Goal: Communication & Community: Answer question/provide support

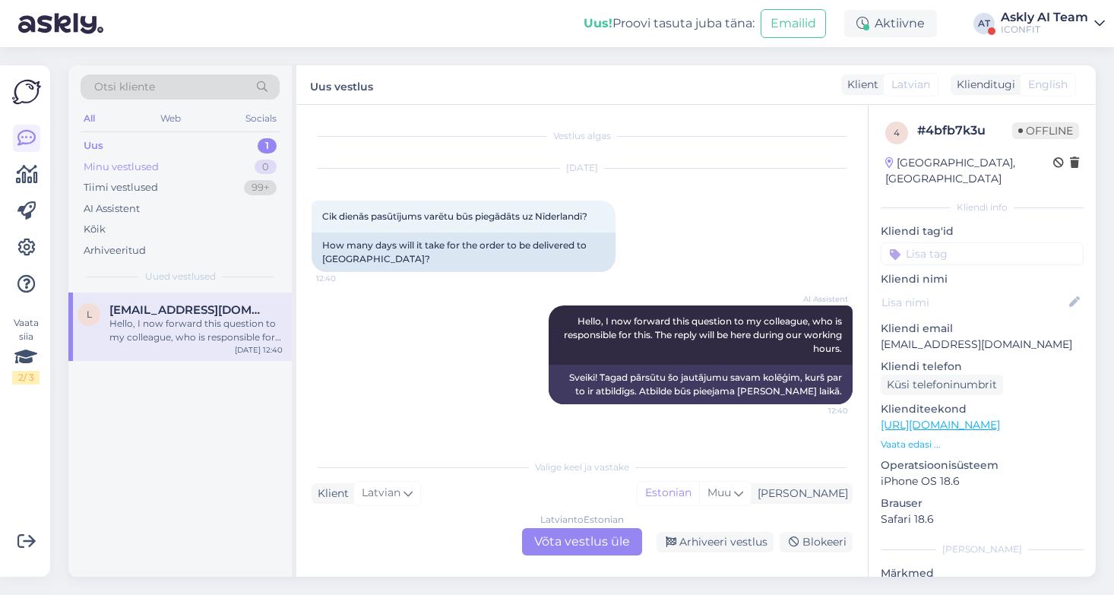
click at [122, 161] on div "Minu vestlused" at bounding box center [121, 167] width 75 height 15
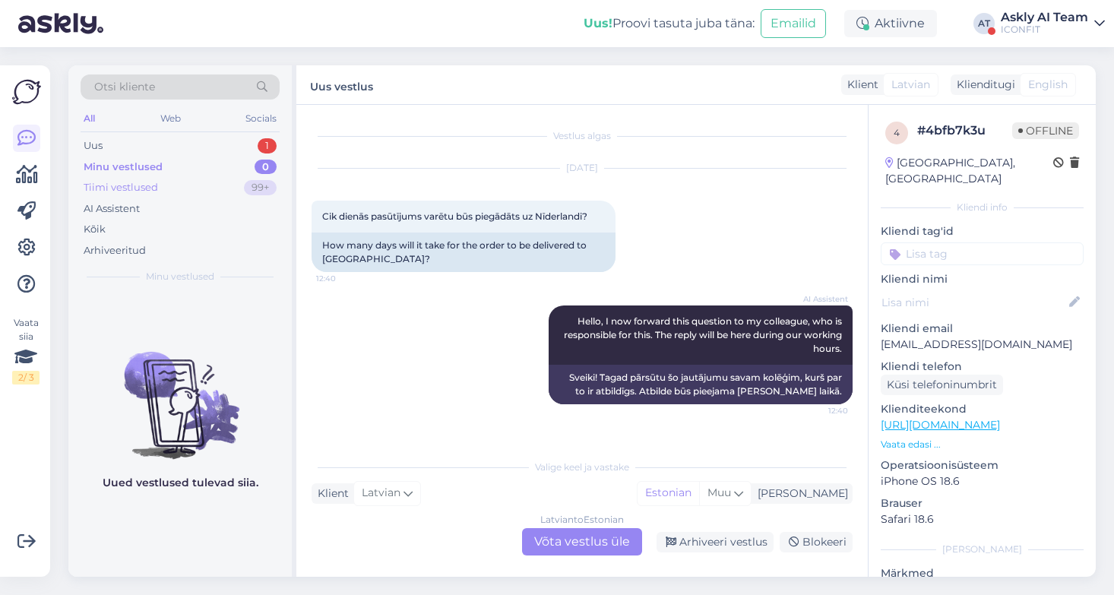
click at [130, 187] on div "Tiimi vestlused" at bounding box center [121, 187] width 74 height 15
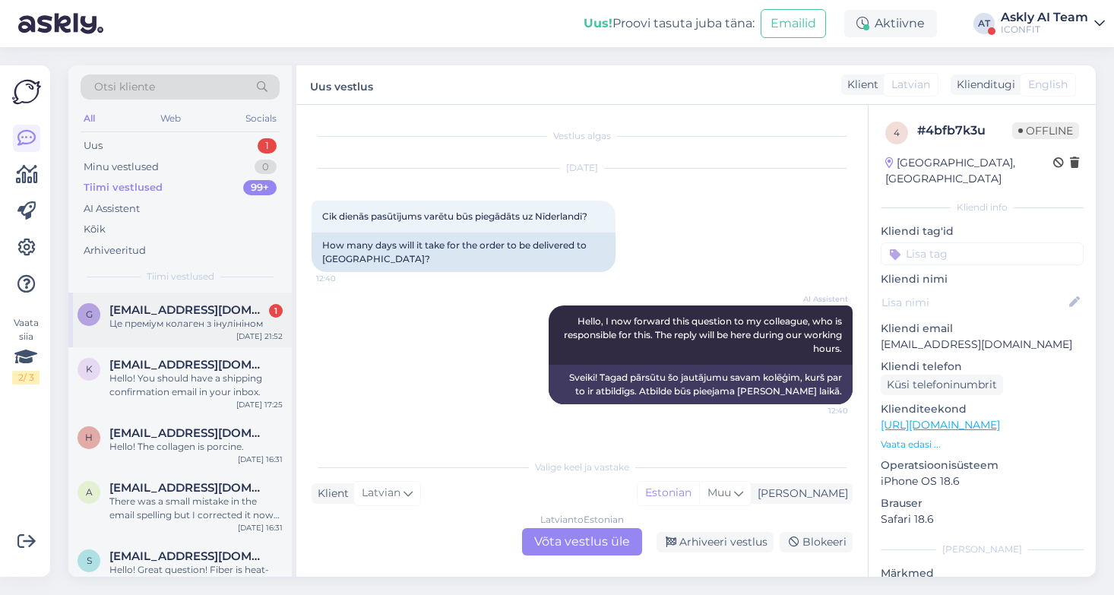
click at [216, 316] on div "[EMAIL_ADDRESS][DOMAIN_NAME] 1 Це преміум колаген з інулініном" at bounding box center [195, 316] width 173 height 27
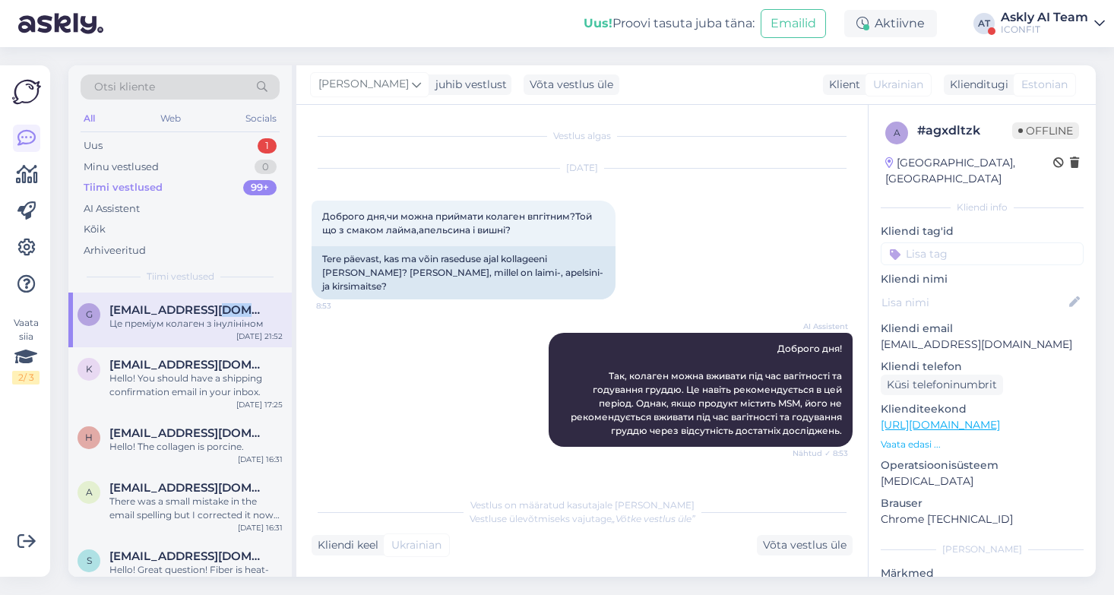
scroll to position [1042, 0]
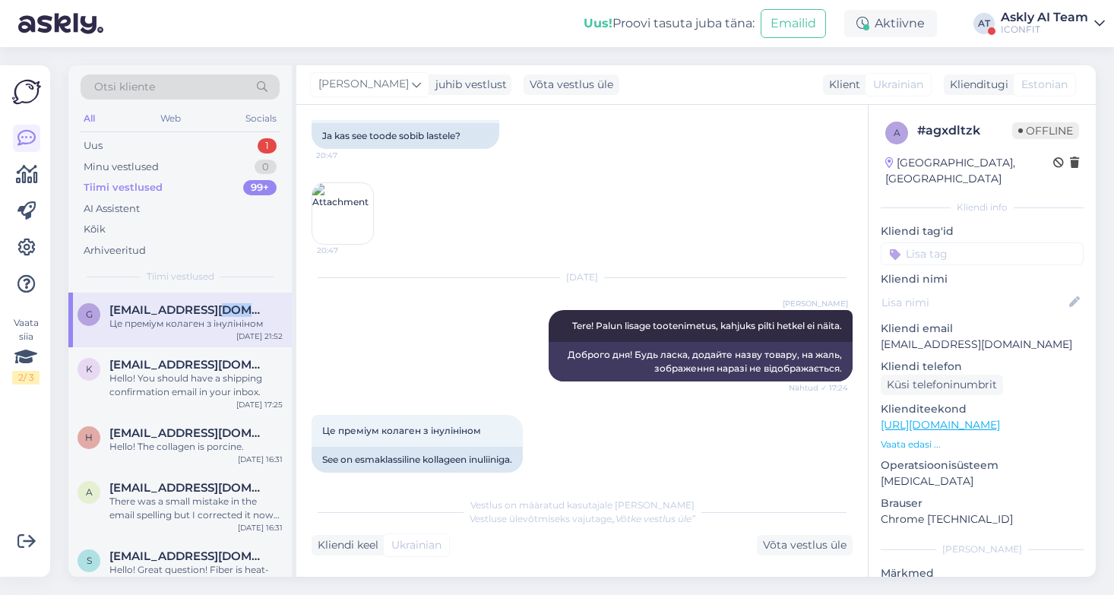
click at [1015, 27] on div "ICONFIT" at bounding box center [1044, 30] width 87 height 12
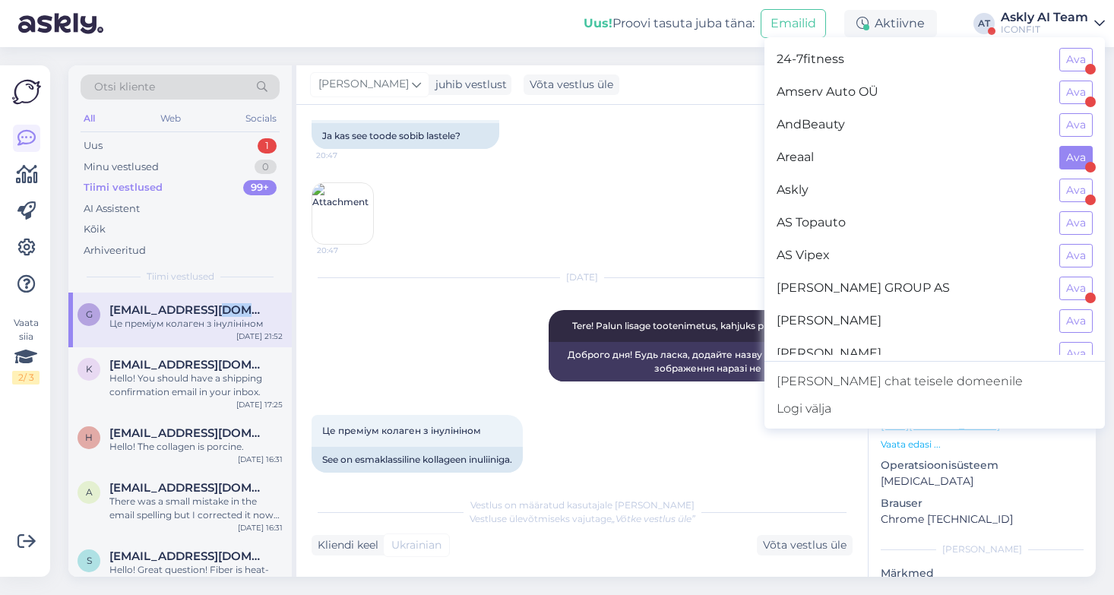
scroll to position [54, 0]
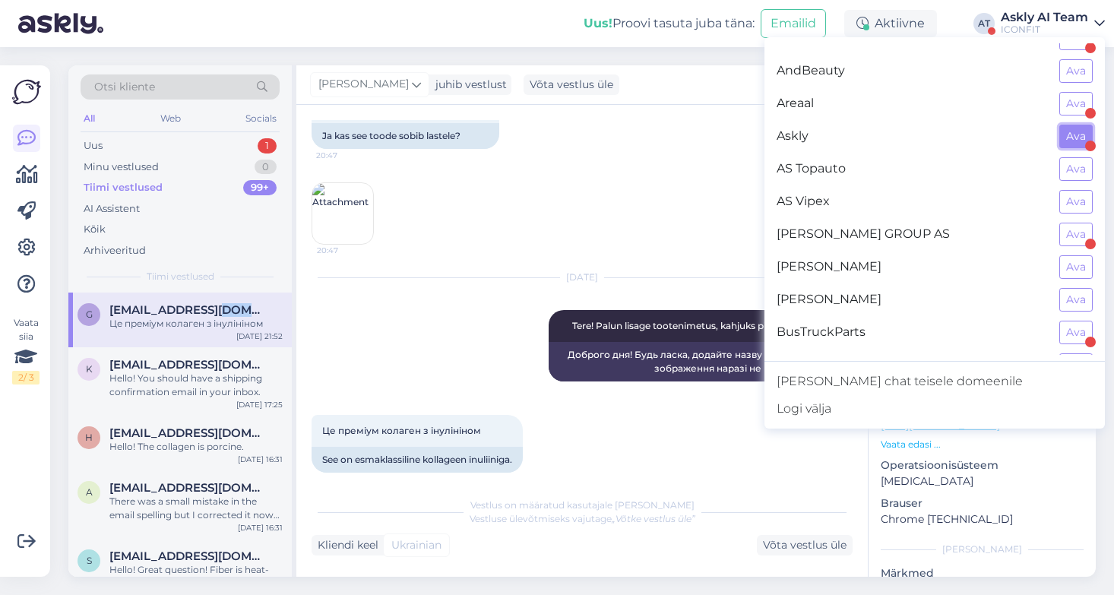
click at [1067, 141] on button "Ava" at bounding box center [1075, 137] width 33 height 24
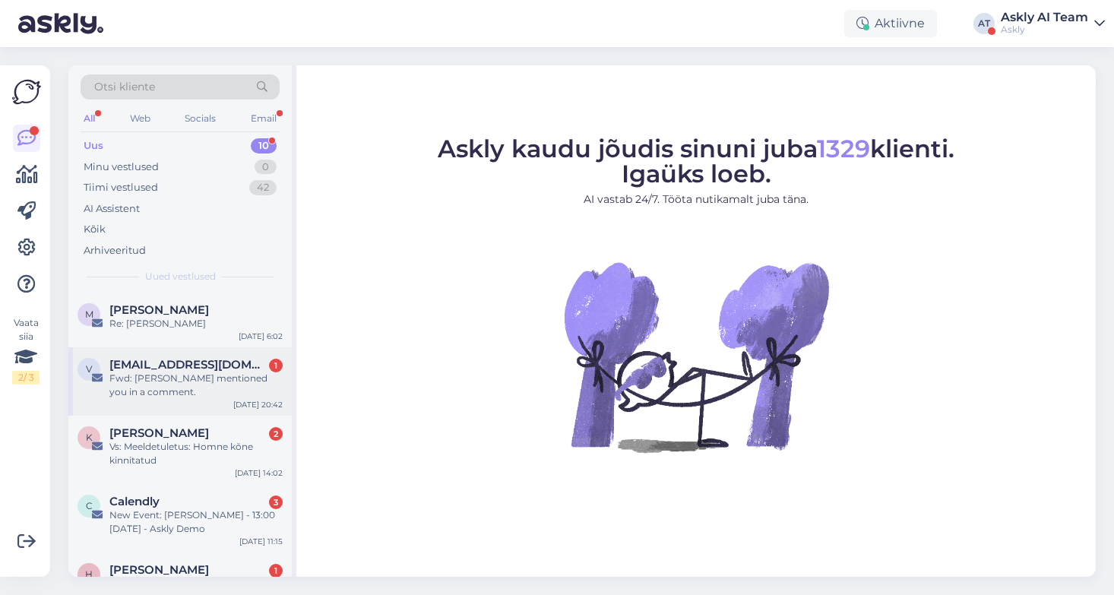
click at [164, 381] on div "Fwd: [PERSON_NAME] mentioned you in a comment." at bounding box center [195, 385] width 173 height 27
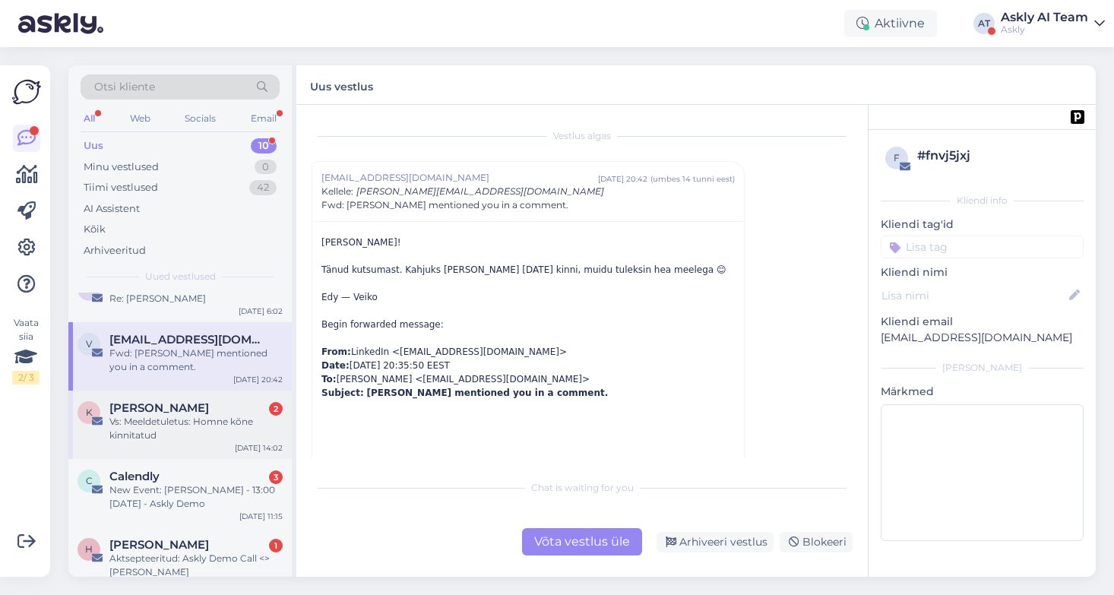
scroll to position [31, 0]
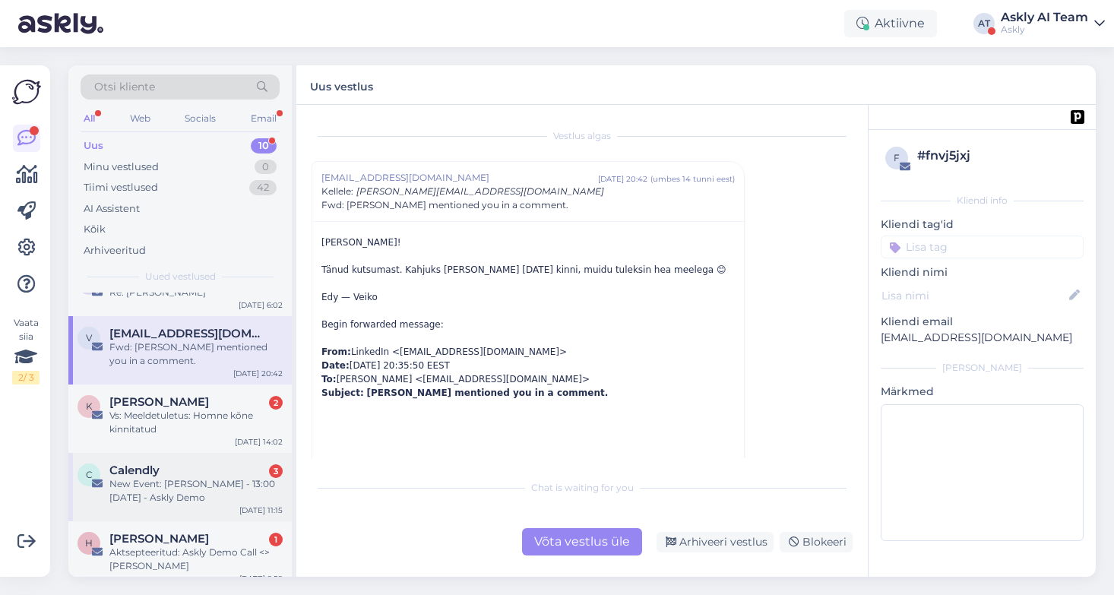
click at [183, 486] on div "New Event: [PERSON_NAME] - 13:00 [DATE] - Askly Demo" at bounding box center [195, 490] width 173 height 27
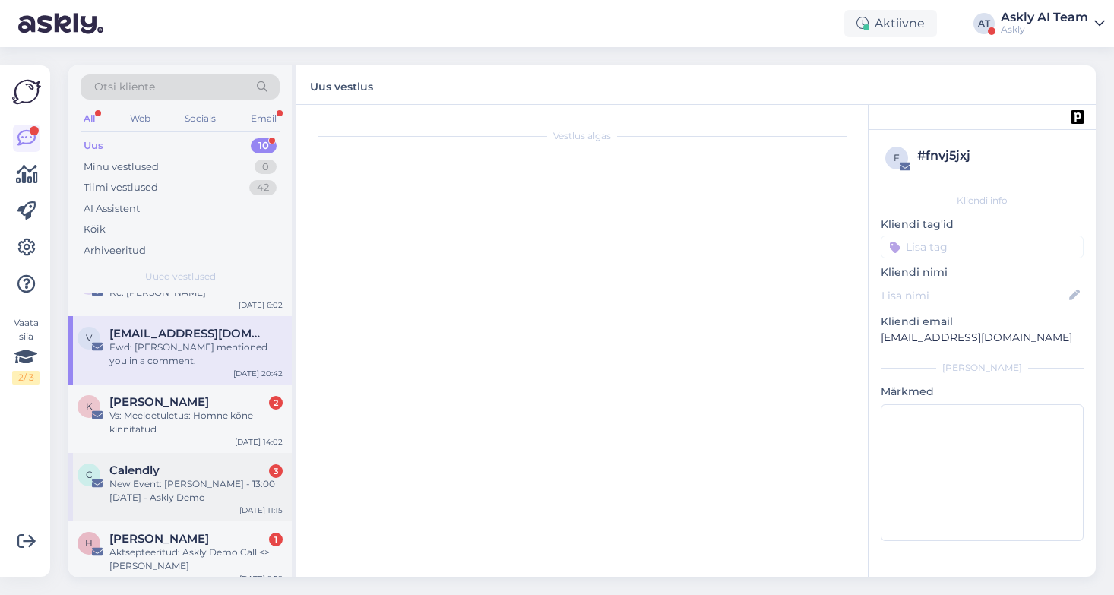
scroll to position [6281, 0]
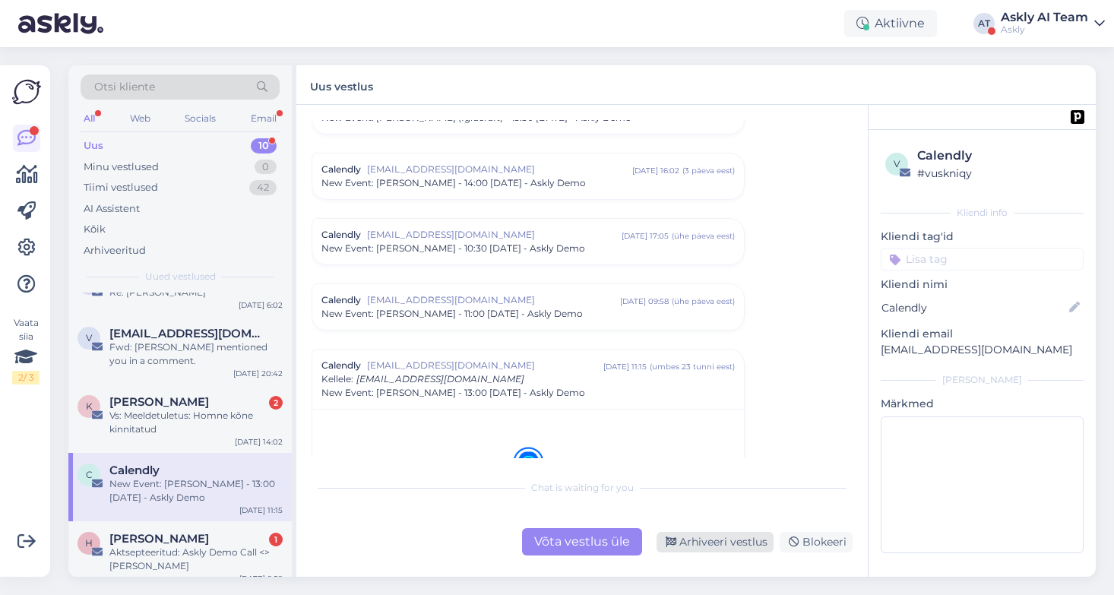
click at [738, 536] on div "Arhiveeri vestlus" at bounding box center [714, 542] width 117 height 21
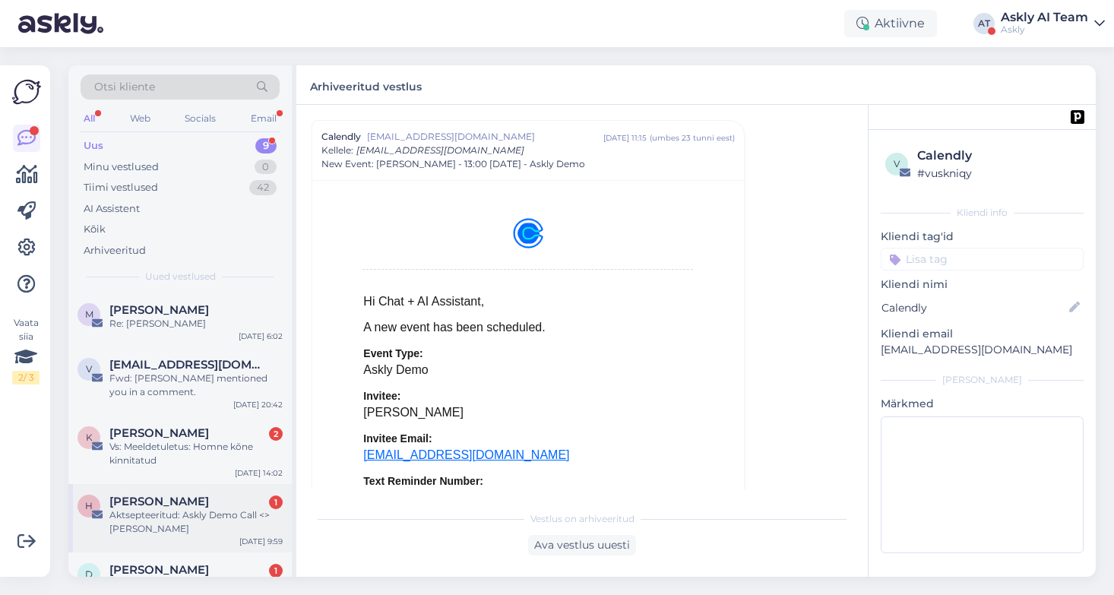
click at [178, 511] on div "Aktsepteeritud: Askly Demo Call <> [PERSON_NAME]" at bounding box center [195, 521] width 173 height 27
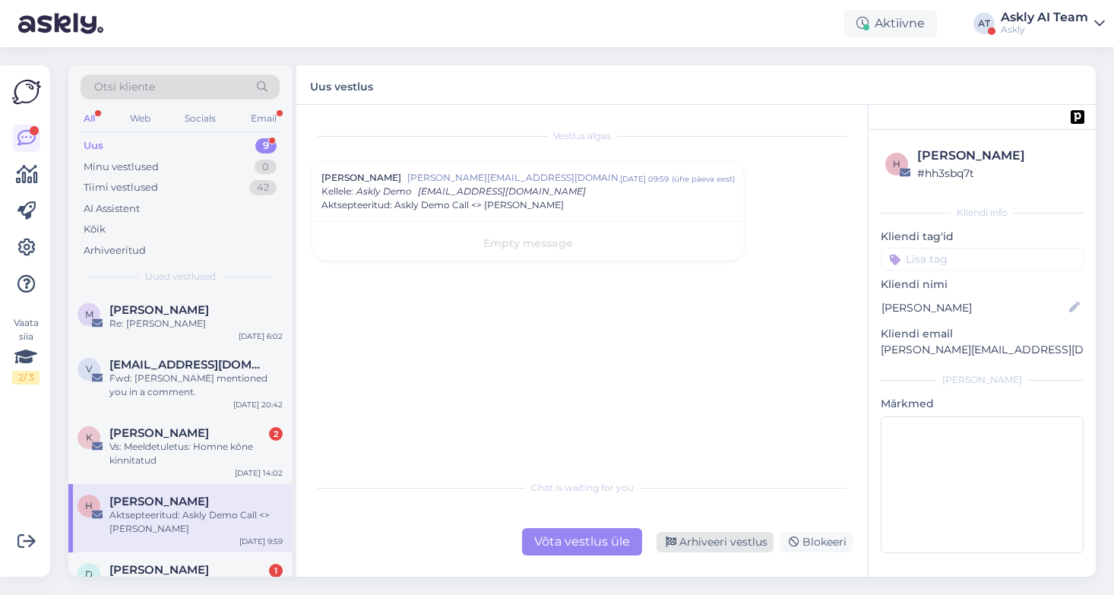
click at [734, 541] on div "Arhiveeri vestlus" at bounding box center [714, 542] width 117 height 21
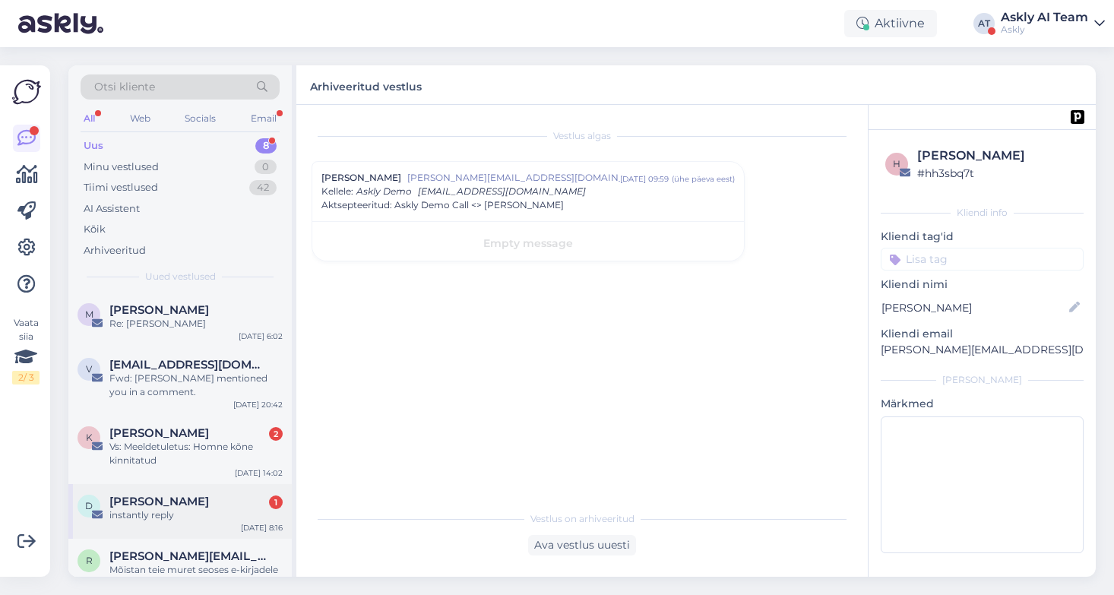
click at [175, 499] on span "[PERSON_NAME]" at bounding box center [159, 502] width 100 height 14
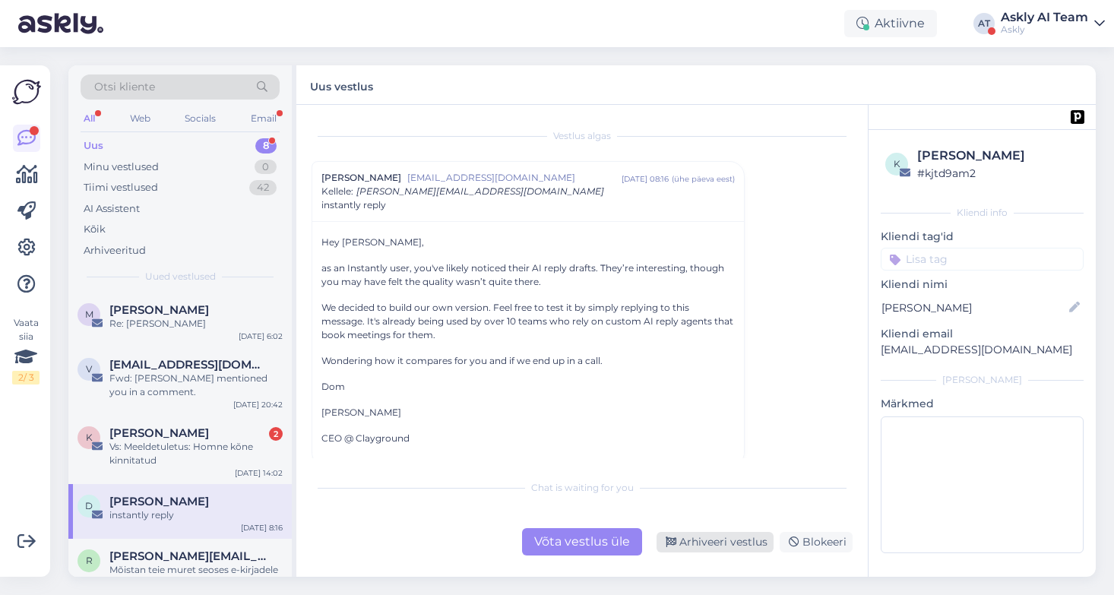
click at [714, 545] on div "Arhiveeri vestlus" at bounding box center [714, 542] width 117 height 21
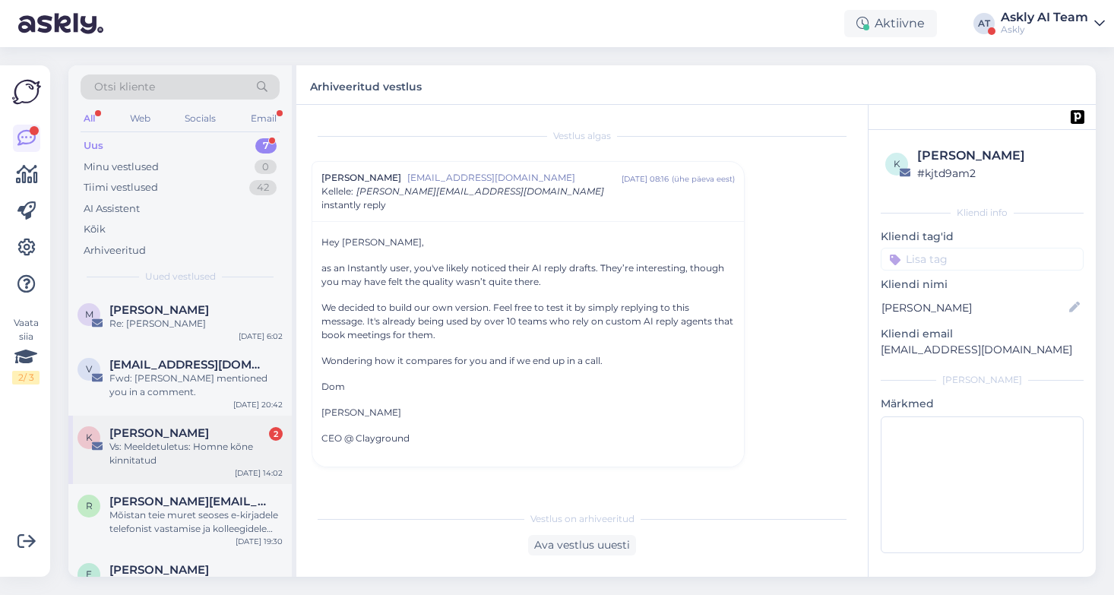
click at [161, 459] on div "Vs: Meeldetuletus: Homne kõne kinnitatud" at bounding box center [195, 453] width 173 height 27
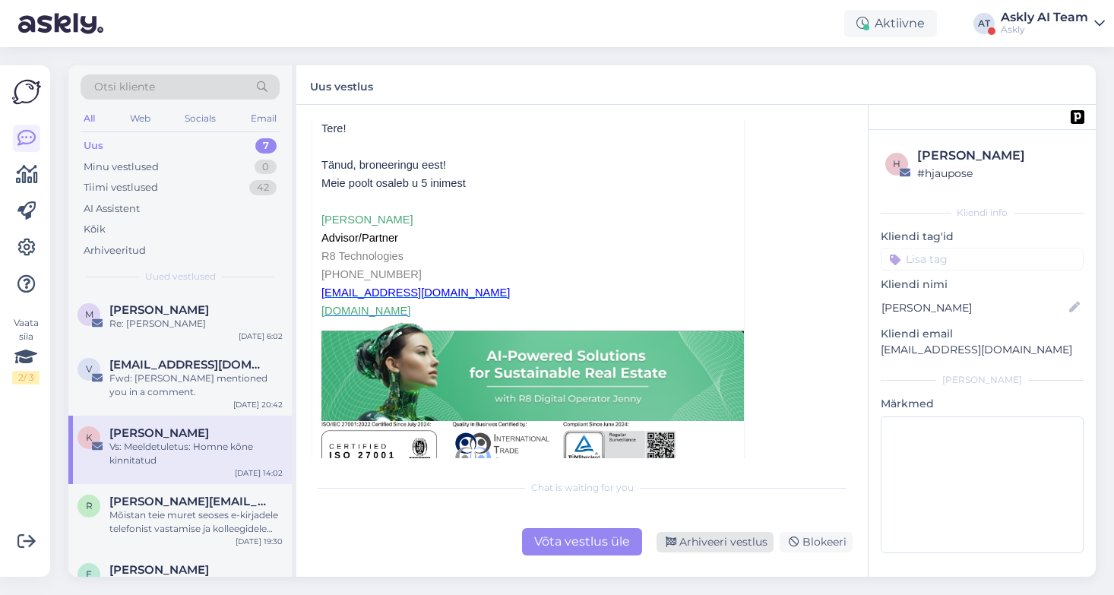
click at [738, 547] on div "Arhiveeri vestlus" at bounding box center [714, 542] width 117 height 21
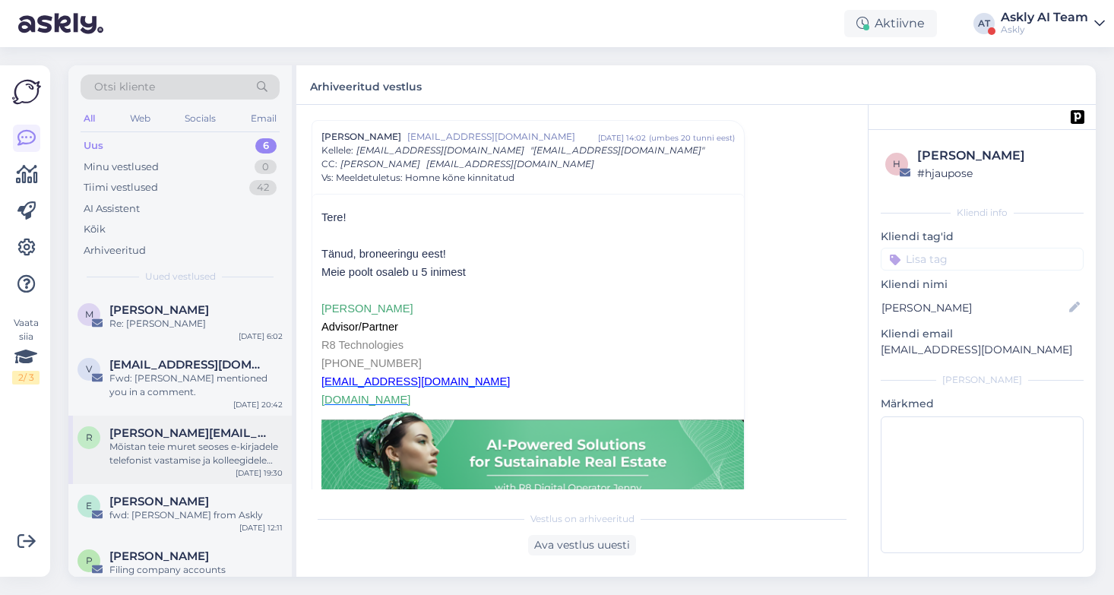
click at [194, 457] on div "Mõistan teie muret seoses e-kirjadele telefonist vastamise ja kolleegidele teav…" at bounding box center [195, 453] width 173 height 27
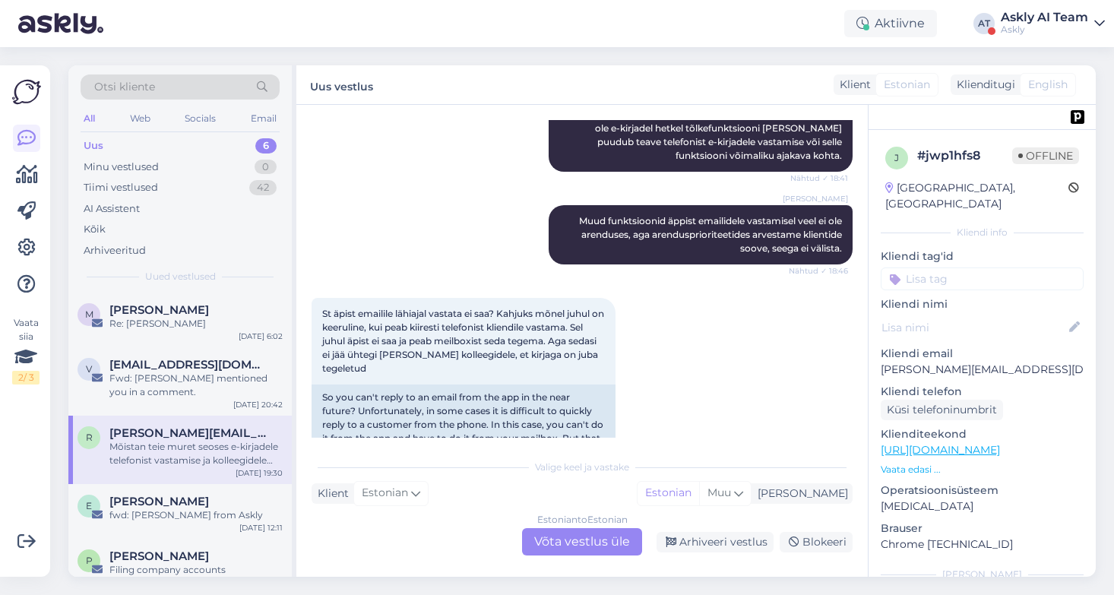
scroll to position [63, 0]
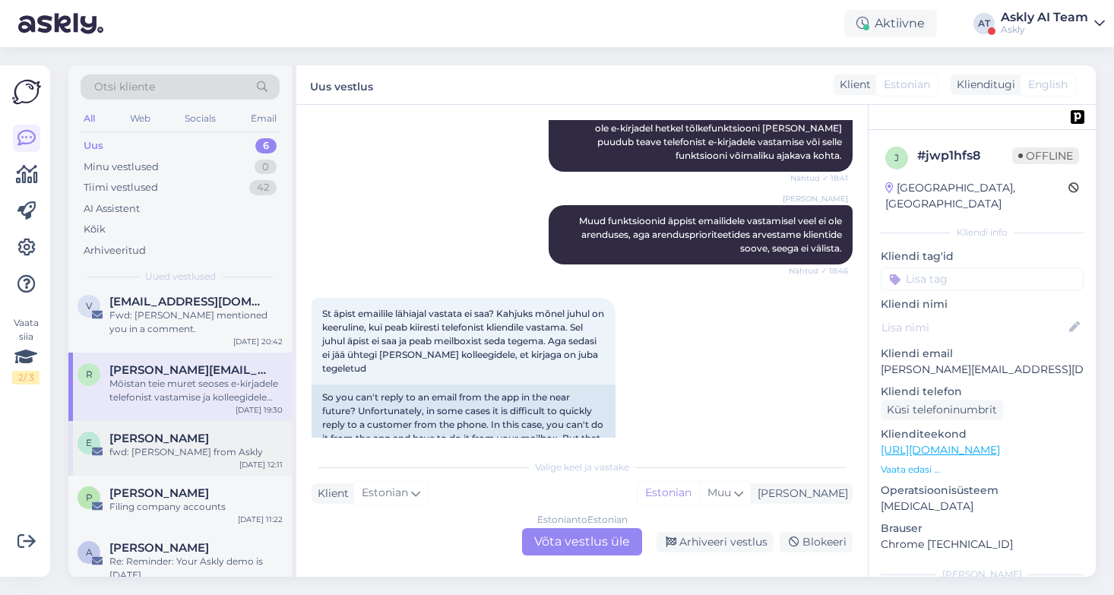
click at [185, 439] on span "[PERSON_NAME]" at bounding box center [159, 439] width 100 height 14
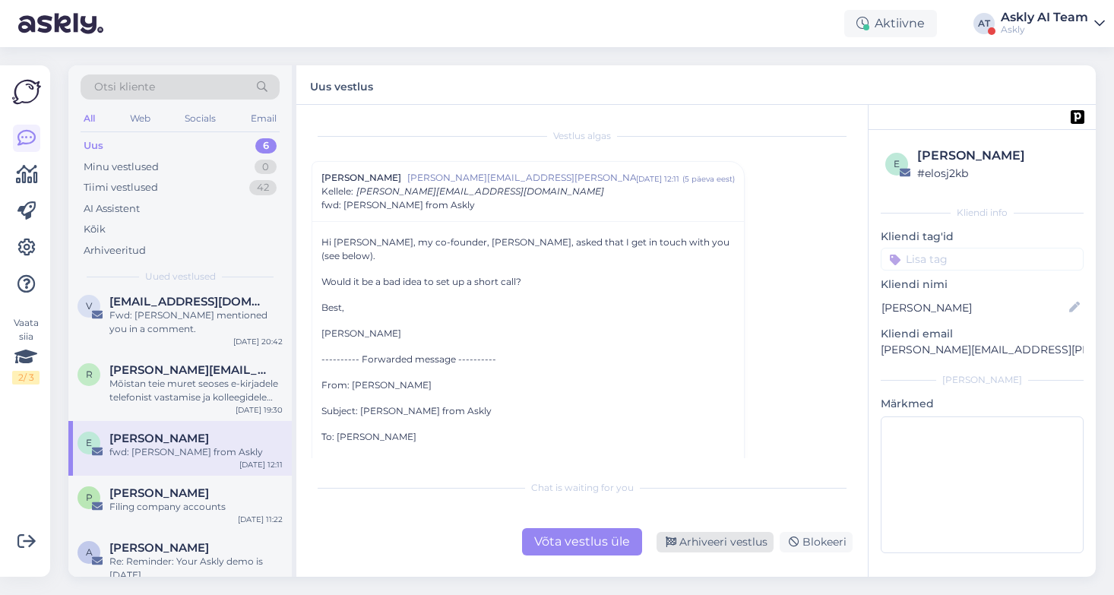
click at [697, 538] on div "Arhiveeri vestlus" at bounding box center [714, 542] width 117 height 21
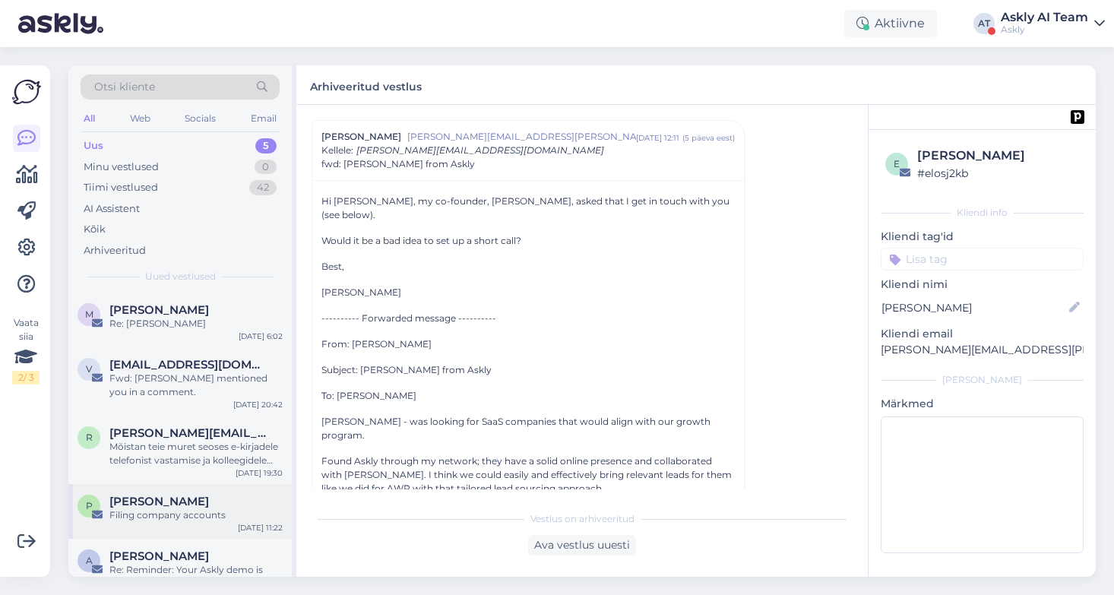
click at [191, 515] on div "Filing company accounts" at bounding box center [195, 515] width 173 height 14
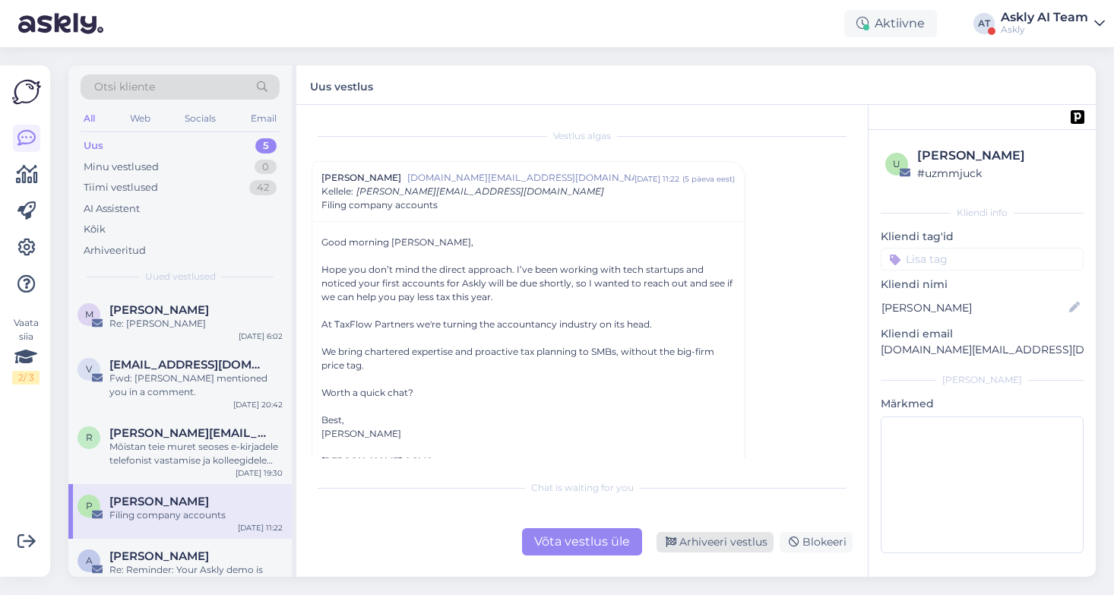
click at [716, 542] on div "Arhiveeri vestlus" at bounding box center [714, 542] width 117 height 21
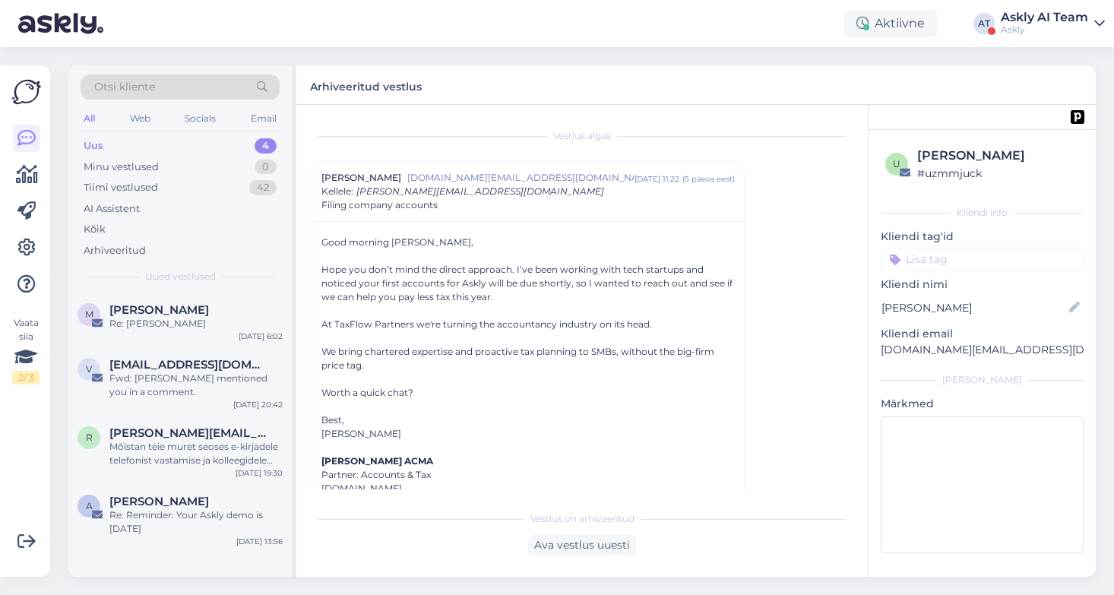
scroll to position [41, 0]
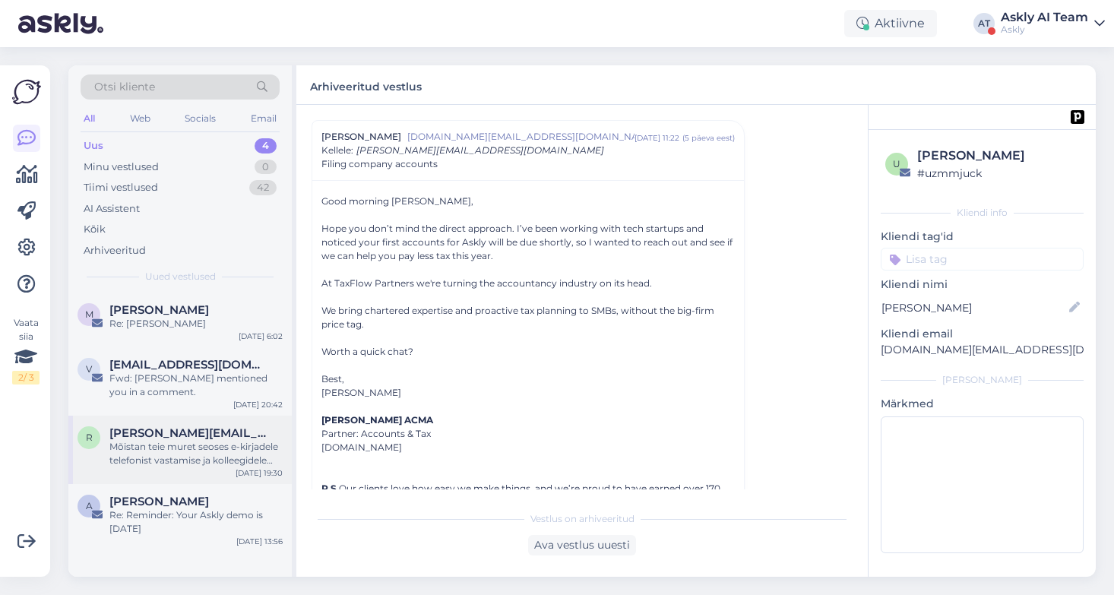
click at [195, 463] on div "Mõistan teie muret seoses e-kirjadele telefonist vastamise ja kolleegidele teav…" at bounding box center [195, 453] width 173 height 27
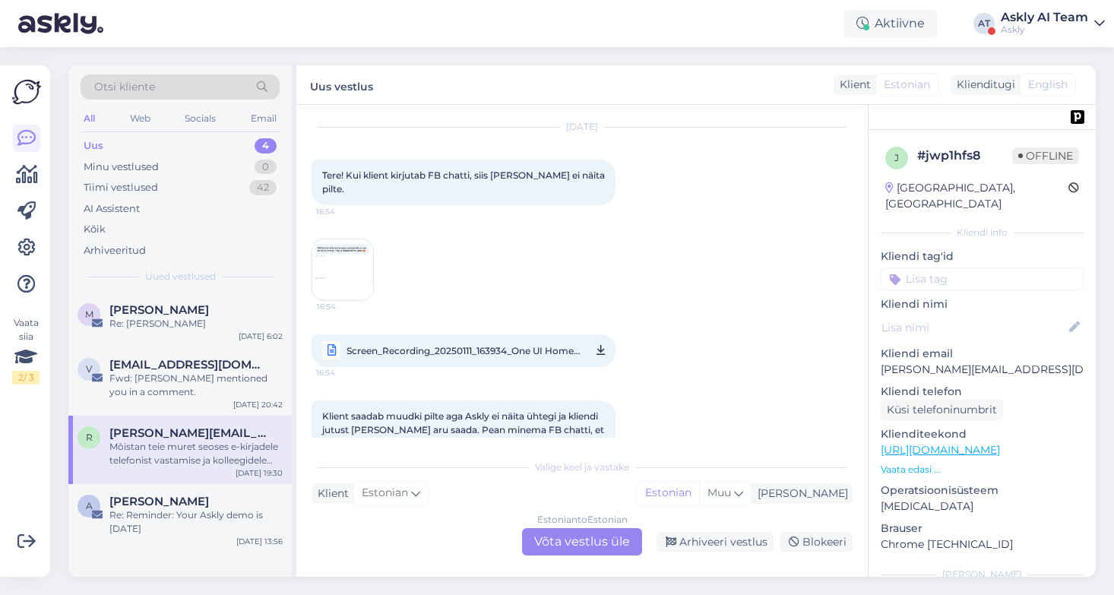
scroll to position [7556, 0]
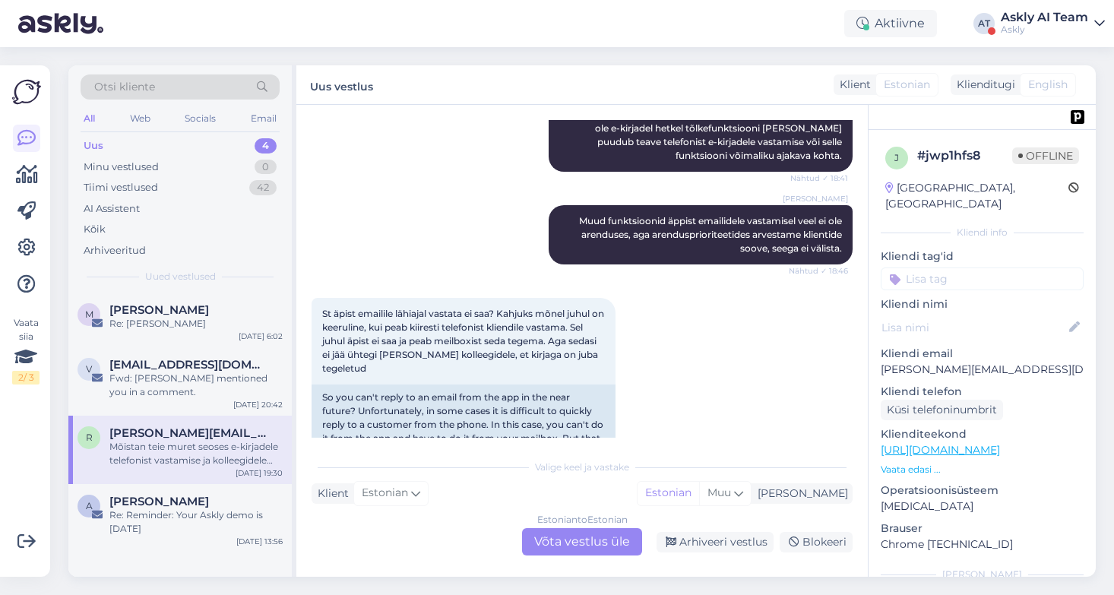
click at [589, 539] on div "Estonian to Estonian Võta vestlus üle" at bounding box center [582, 541] width 120 height 27
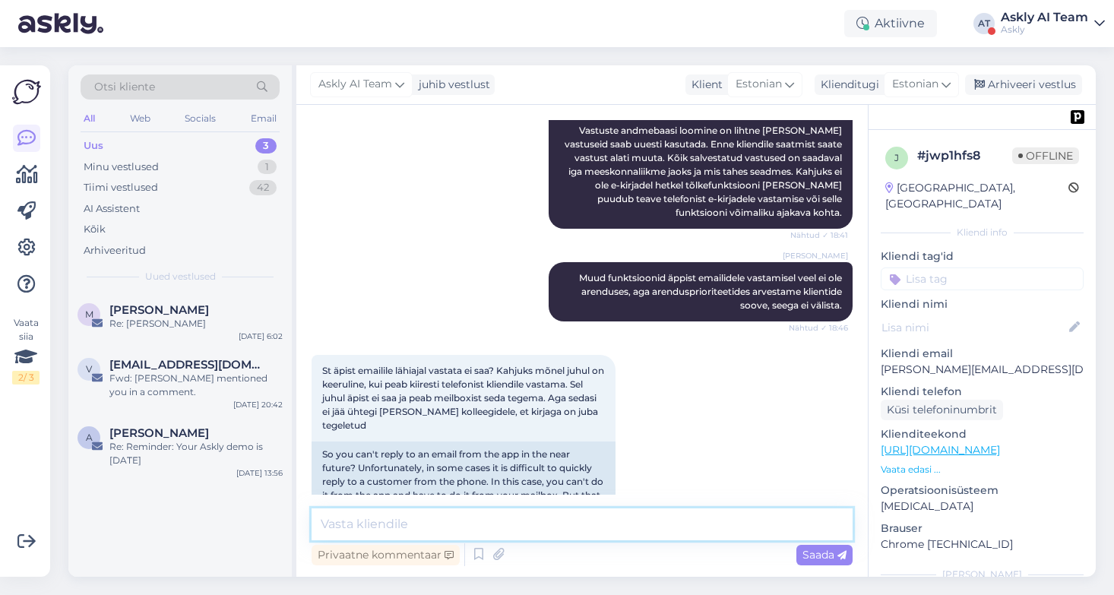
click at [451, 530] on textarea at bounding box center [581, 524] width 541 height 32
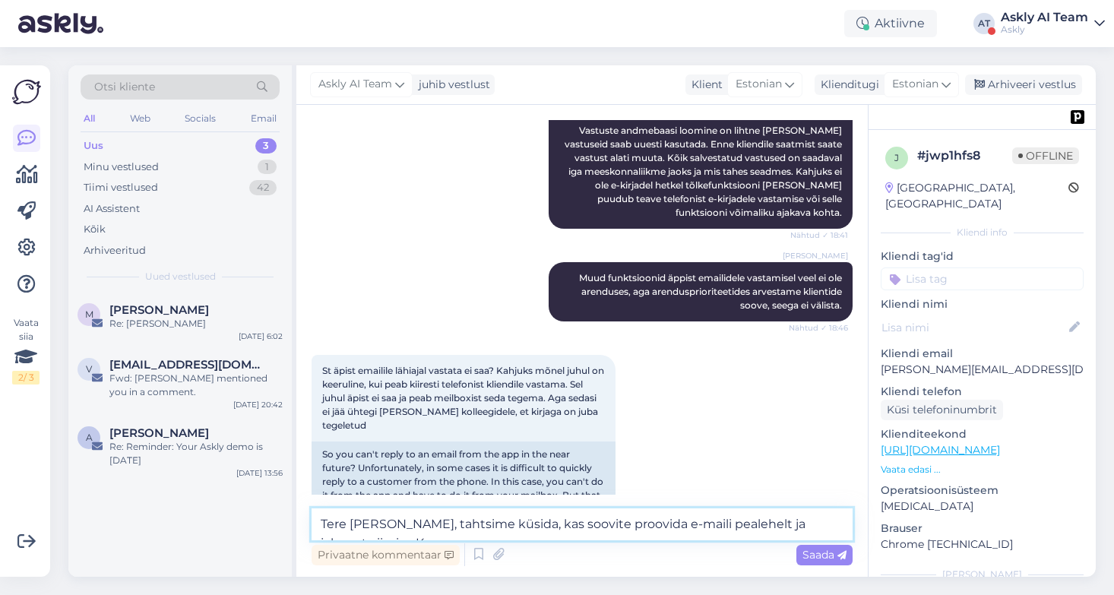
scroll to position [7517, 0]
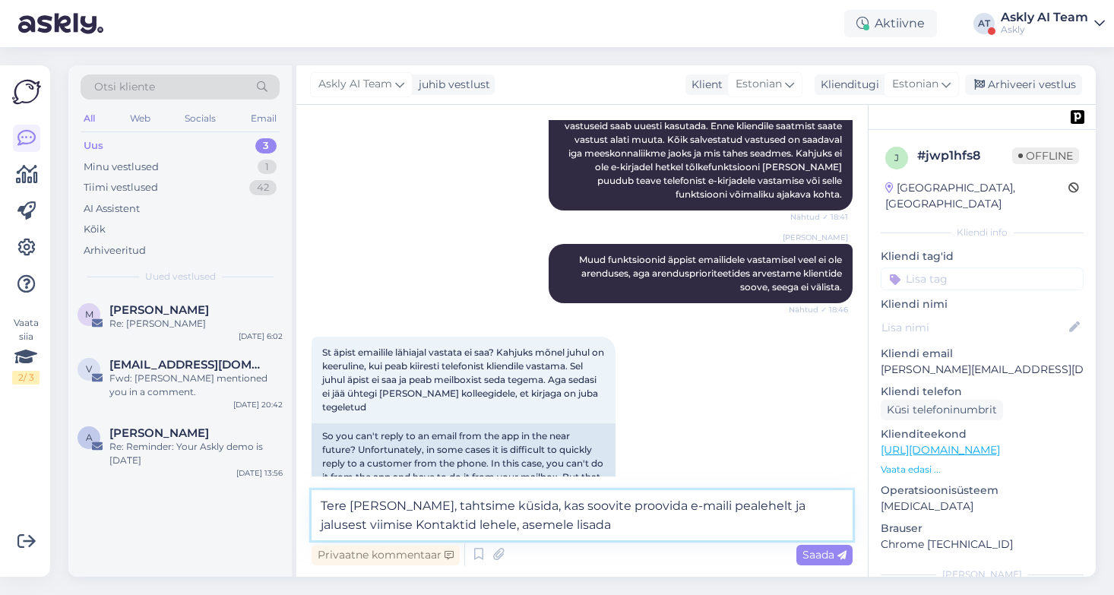
drag, startPoint x: 539, startPoint y: 523, endPoint x: 665, endPoint y: 502, distance: 127.0
click at [665, 502] on textarea "Tere [PERSON_NAME], tahtsime küsida, kas soovite proovida e-maili pealehelt ja …" at bounding box center [581, 515] width 541 height 50
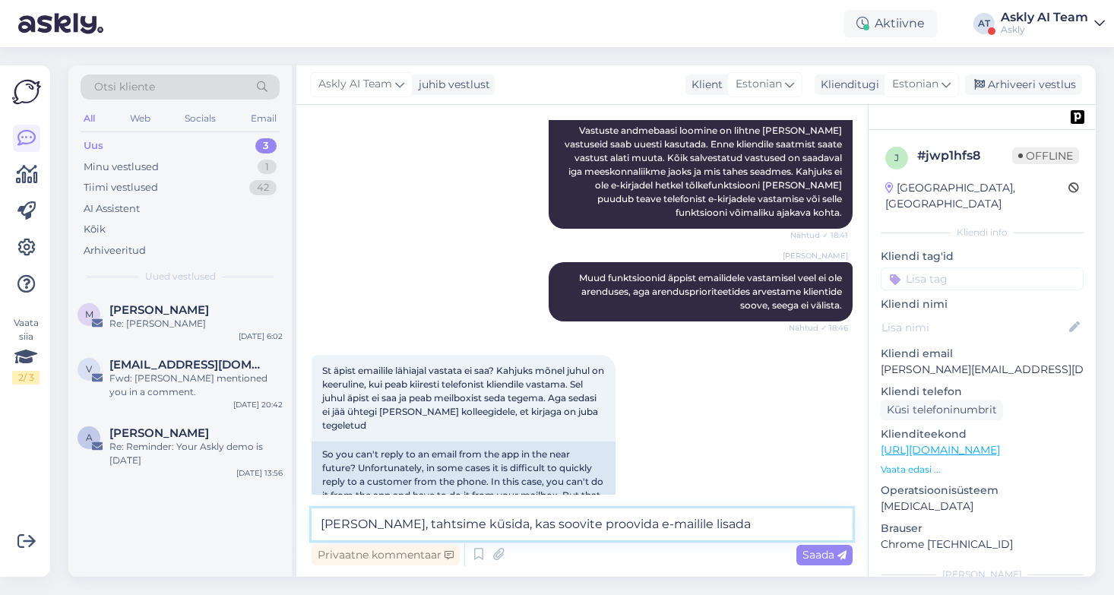
click at [727, 525] on textarea "[PERSON_NAME], tahtsime küsida, kas soovite proovida e-mailile lisada" at bounding box center [581, 524] width 541 height 32
type textarea "Tere [PERSON_NAME], tahtsime küsida, kas soovite proovida e-mailile lisada auto…"
click at [631, 524] on textarea "Tere [PERSON_NAME], tahtsime küsida, kas soovite proovida e-mailile lisada auto…" at bounding box center [581, 524] width 541 height 32
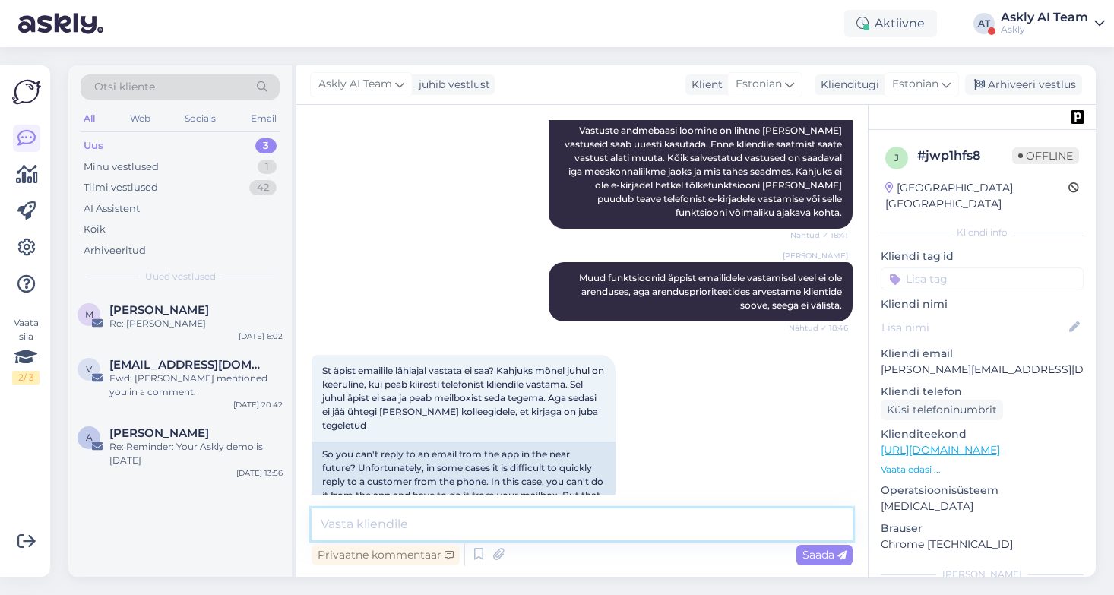
paste textarea "Tere [PERSON_NAME], tahtsime küsida, kas soovite proovida e-mailile lisada auto…"
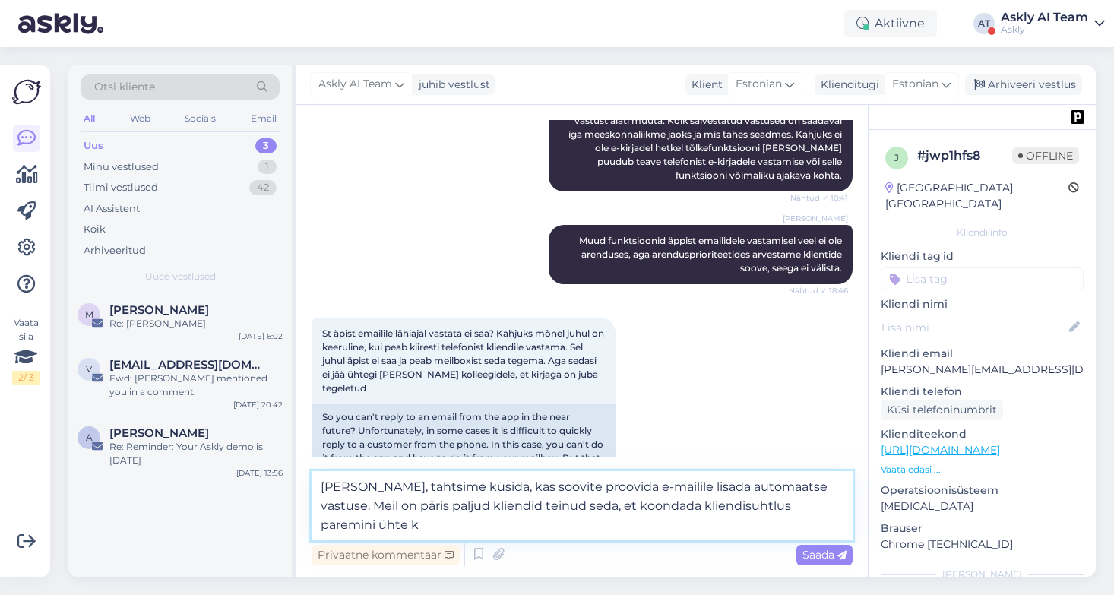
scroll to position [7517, 0]
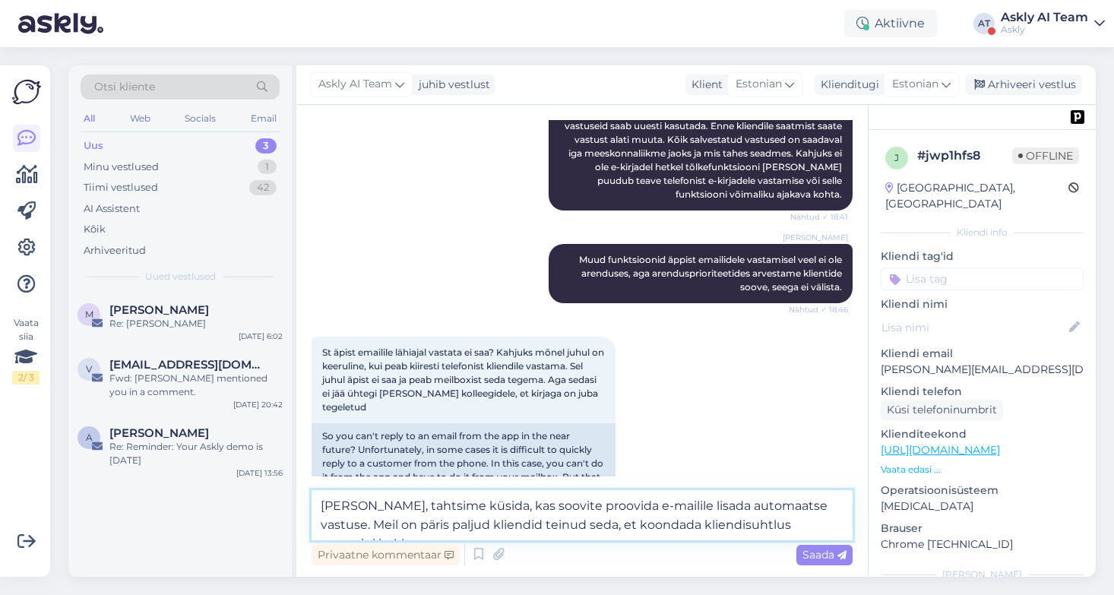
type textarea "[PERSON_NAME], tahtsime küsida, kas soovite proovida e-mailile lisada automaats…"
click at [1023, 28] on div "Askly" at bounding box center [1044, 30] width 87 height 12
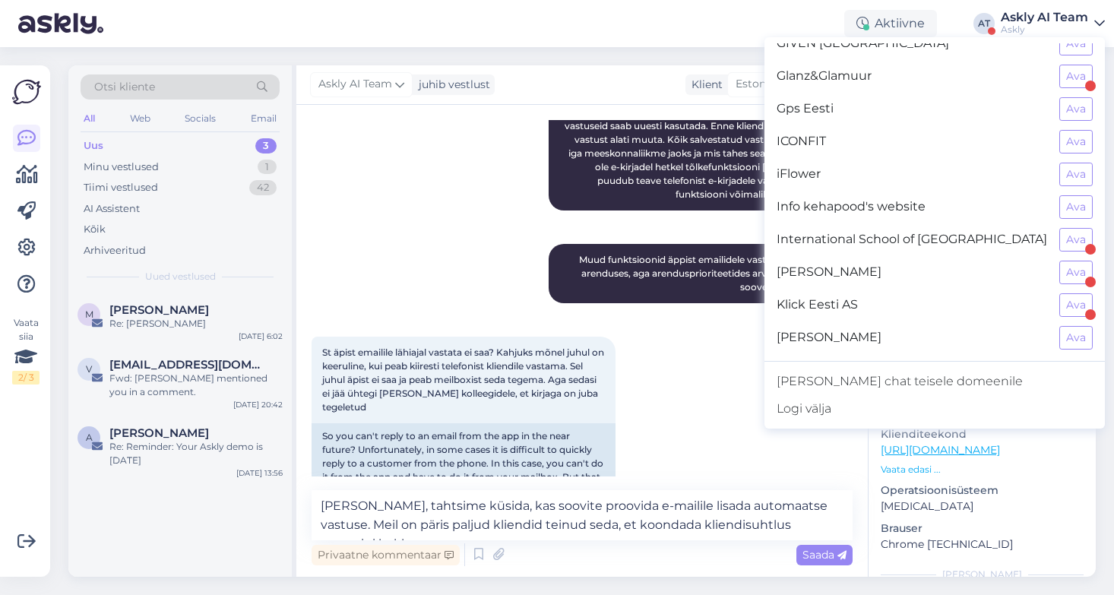
scroll to position [507, 0]
click at [1073, 135] on button "Ava" at bounding box center [1075, 140] width 33 height 24
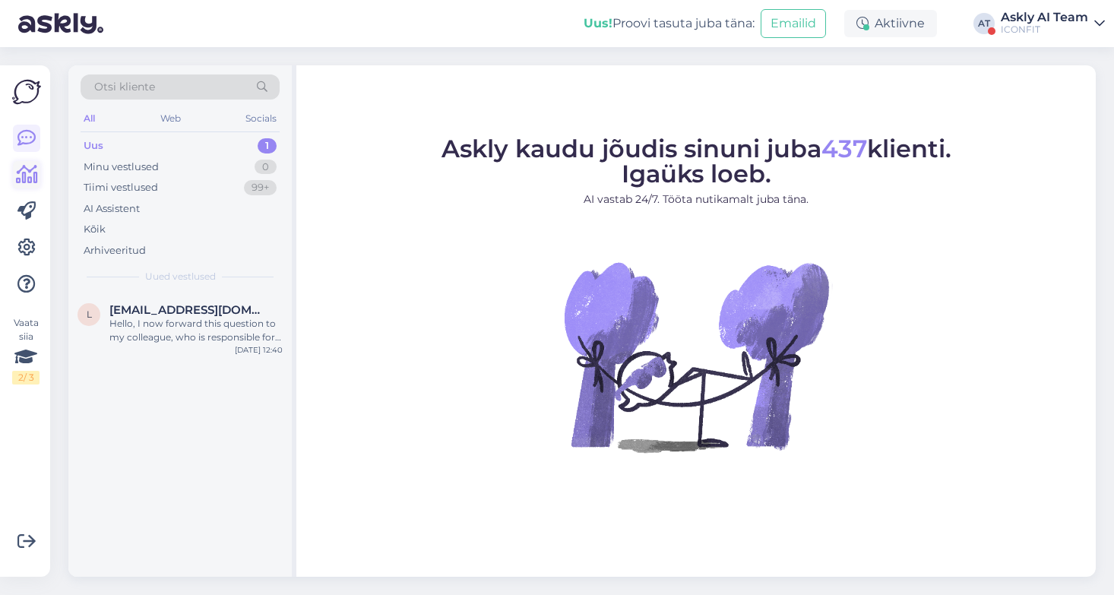
click at [20, 175] on icon at bounding box center [27, 175] width 22 height 18
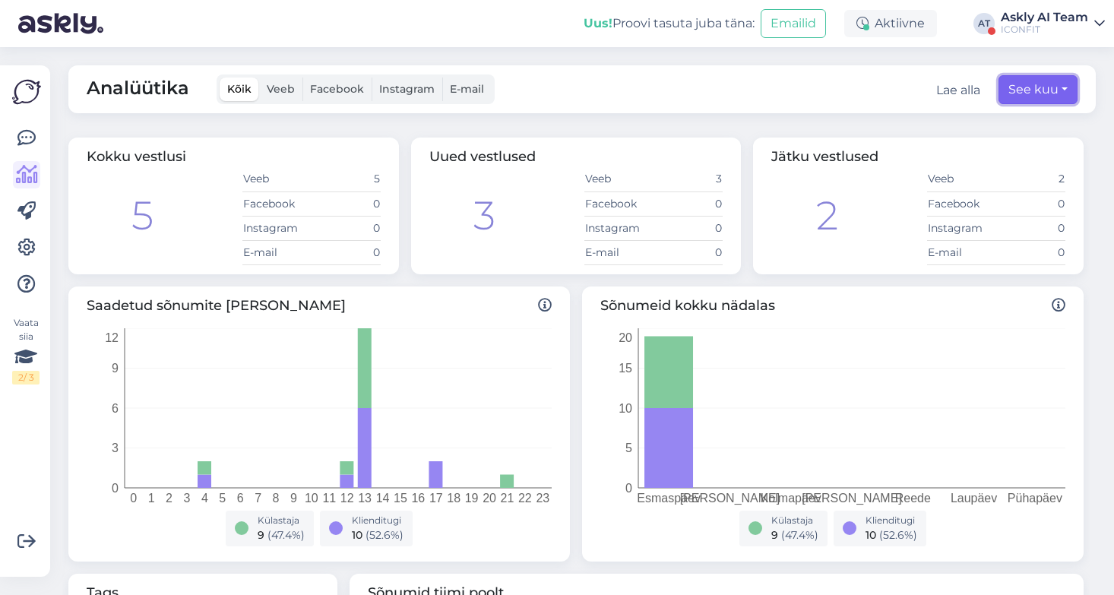
click at [1026, 88] on button "See kuu" at bounding box center [1037, 89] width 79 height 29
select select "8"
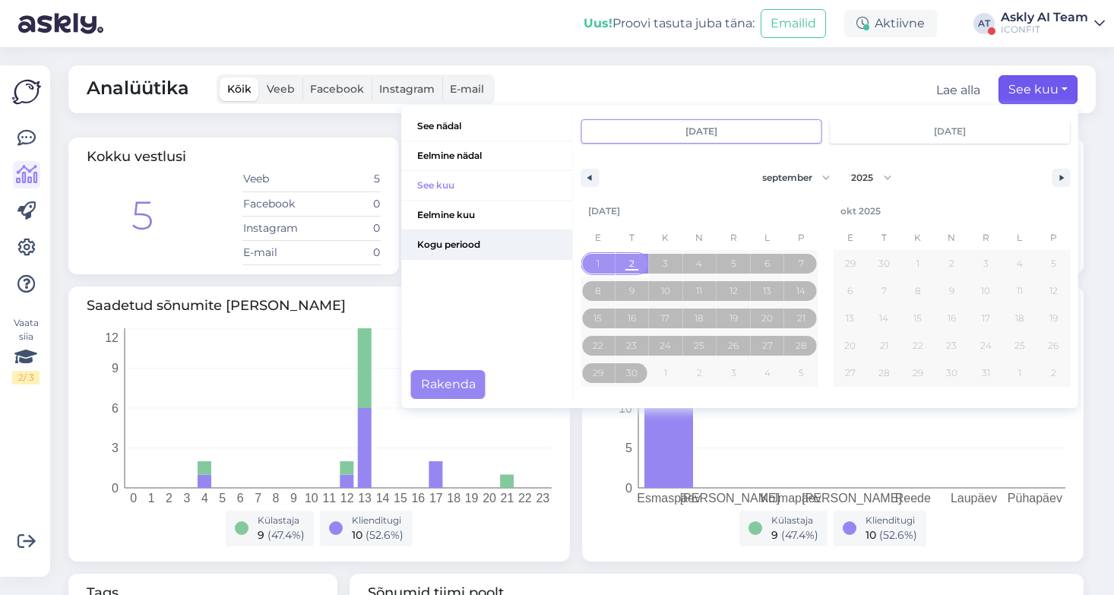
click at [454, 238] on span "Kogu periood" at bounding box center [487, 244] width 171 height 29
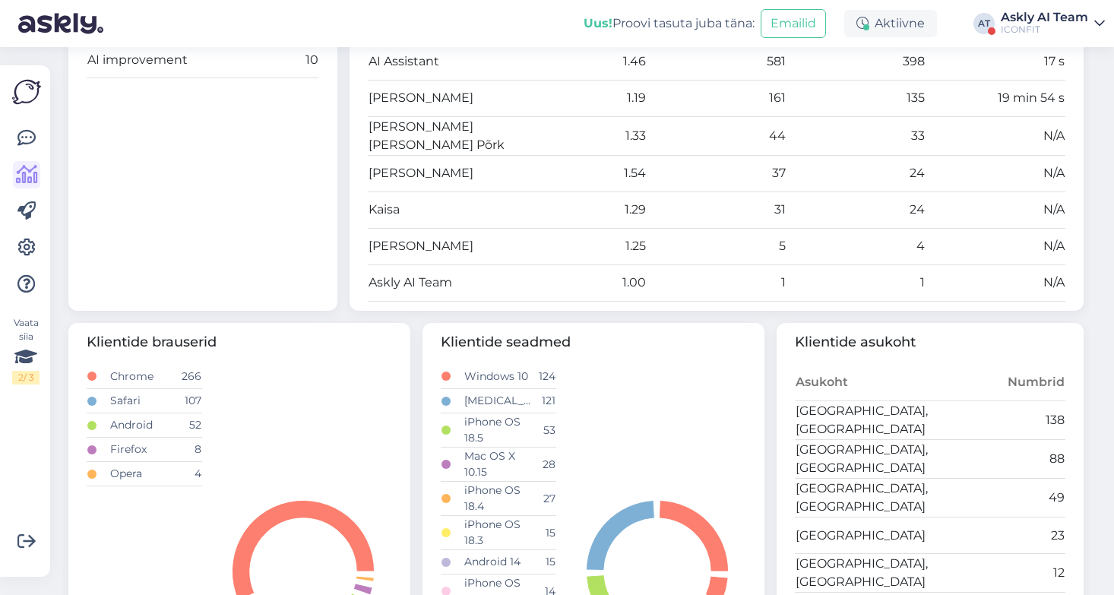
scroll to position [604, 0]
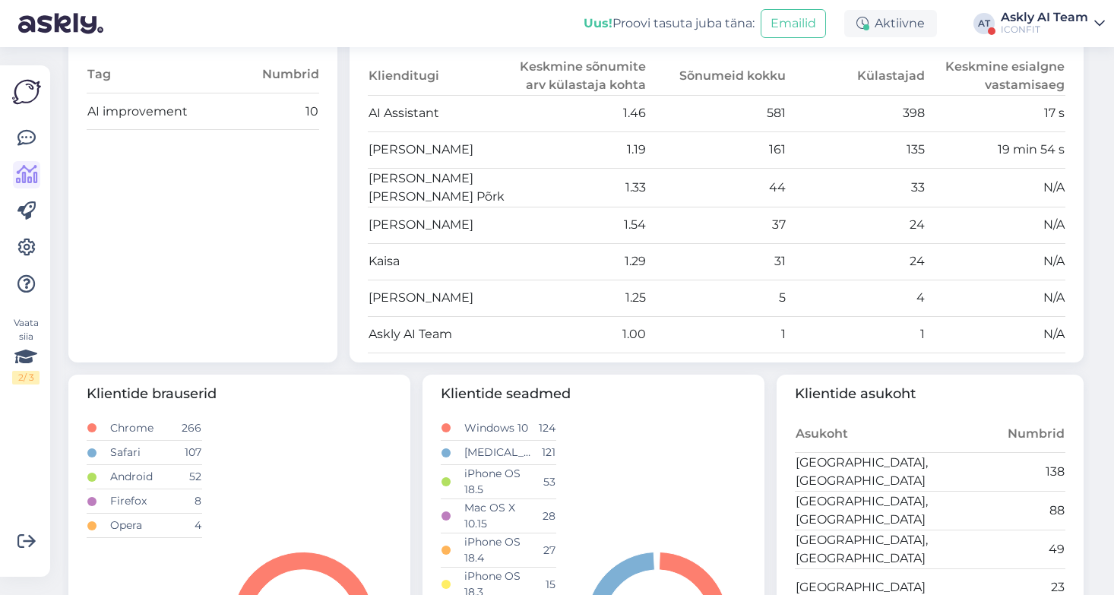
scroll to position [541, 0]
